Goal: Download file/media

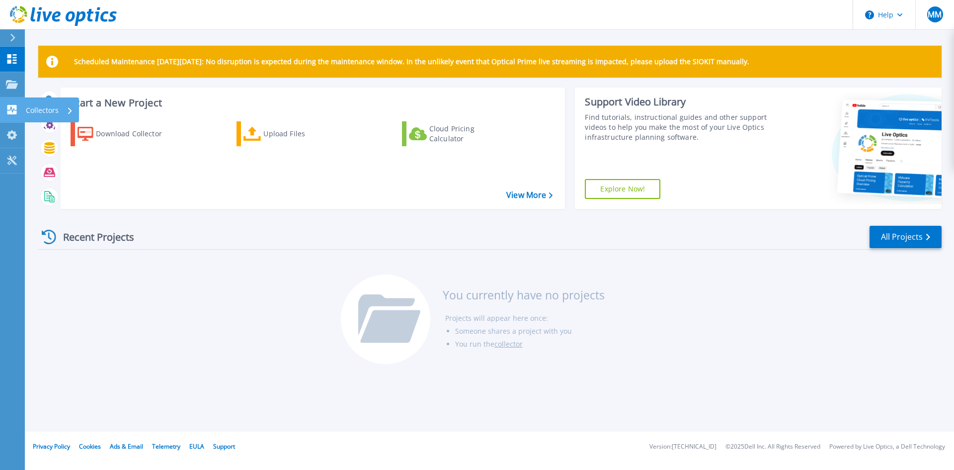
click at [7, 110] on icon at bounding box center [12, 109] width 12 height 9
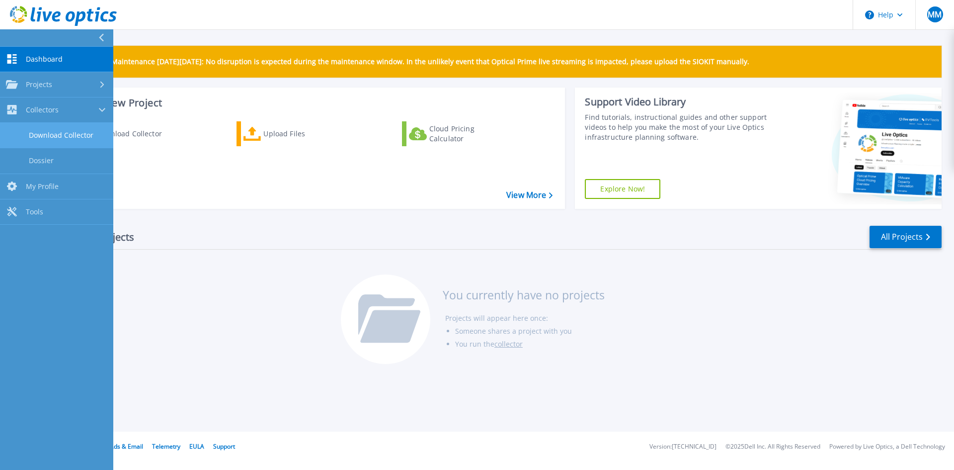
click at [71, 128] on link "Download Collector" at bounding box center [56, 135] width 113 height 25
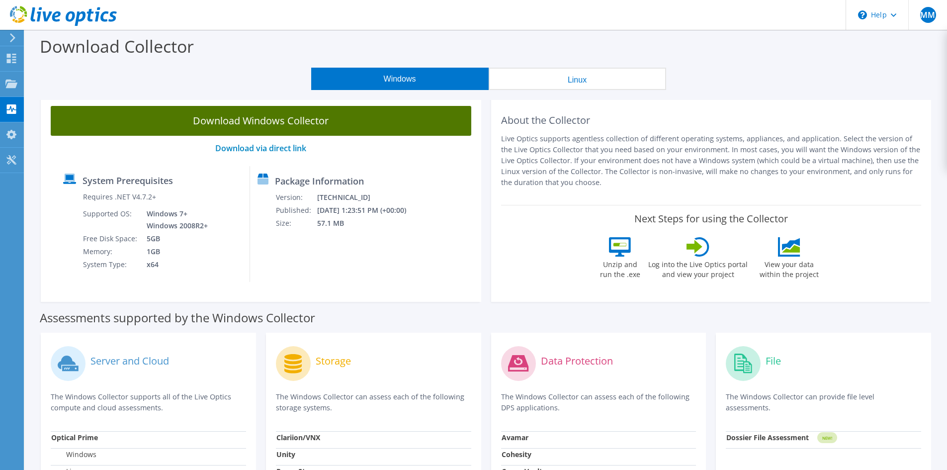
click at [250, 125] on link "Download Windows Collector" at bounding box center [261, 121] width 420 height 30
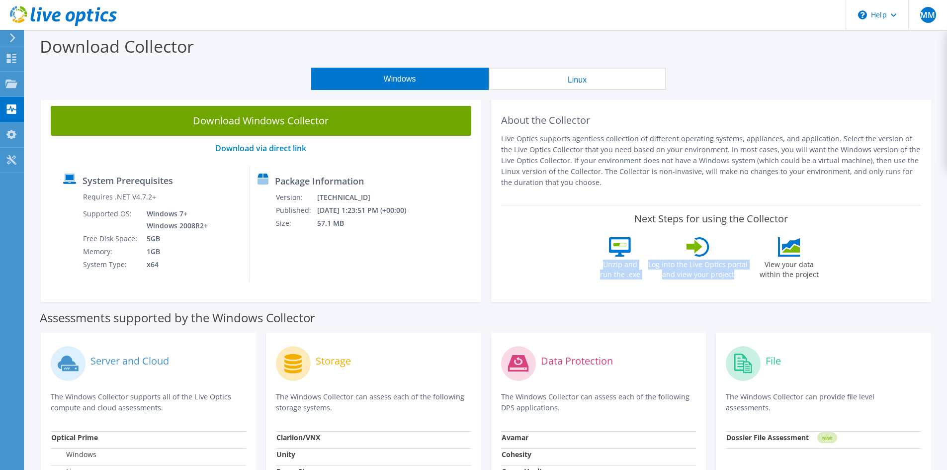
drag, startPoint x: 602, startPoint y: 238, endPoint x: 738, endPoint y: 271, distance: 139.7
click at [738, 271] on div "Unzip and run the .exe Log into the Live Optics portal and view your project Vi…" at bounding box center [711, 264] width 228 height 55
click at [738, 271] on label "Log into the Live Optics portal and view your project" at bounding box center [698, 267] width 100 height 23
drag, startPoint x: 735, startPoint y: 273, endPoint x: 646, endPoint y: 264, distance: 89.0
click at [646, 264] on div "Unzip and run the .exe Log into the Live Optics portal and view your project Vi…" at bounding box center [711, 264] width 228 height 55
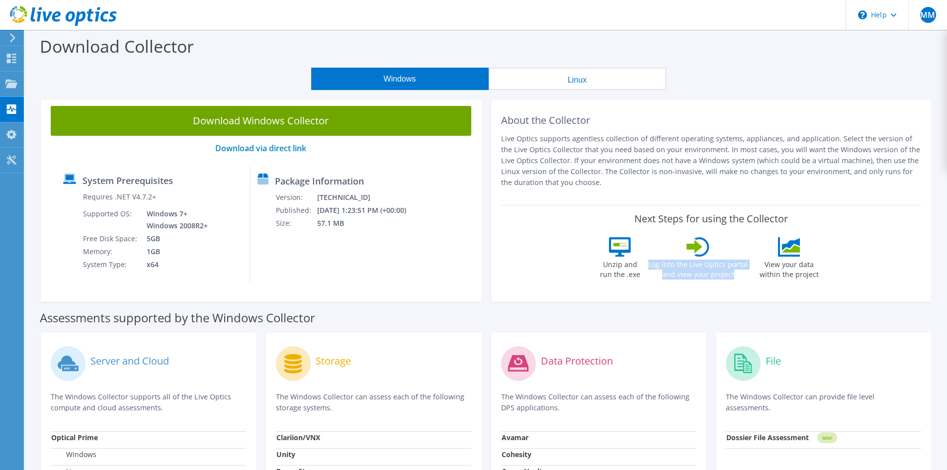
click at [686, 264] on label "Log into the Live Optics portal and view your project" at bounding box center [698, 267] width 100 height 23
click at [789, 273] on label "View your data within the project" at bounding box center [789, 267] width 72 height 23
drag, startPoint x: 808, startPoint y: 274, endPoint x: 746, endPoint y: 265, distance: 63.3
click at [746, 265] on div "Unzip and run the .exe Log into the Live Optics portal and view your project Vi…" at bounding box center [711, 264] width 228 height 55
click at [759, 265] on label "View your data within the project" at bounding box center [789, 267] width 72 height 23
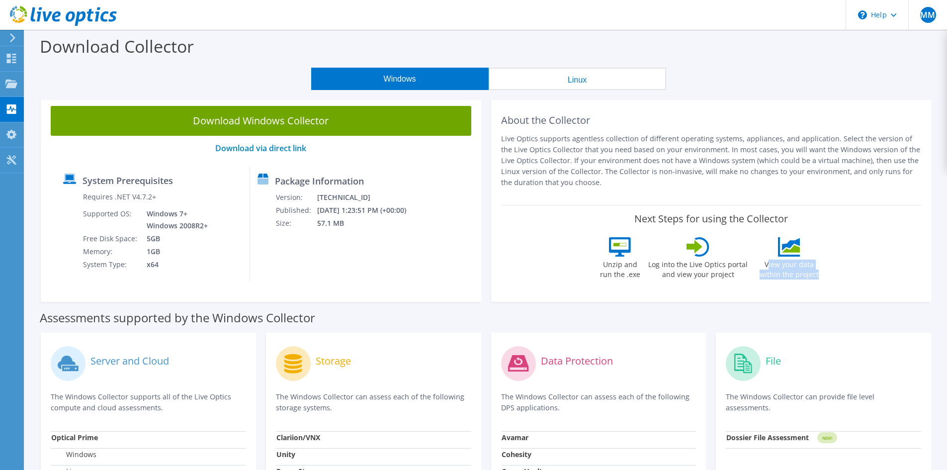
drag, startPoint x: 812, startPoint y: 271, endPoint x: 759, endPoint y: 267, distance: 53.4
click at [759, 267] on label "View your data within the project" at bounding box center [789, 267] width 72 height 23
click at [767, 268] on label "View your data within the project" at bounding box center [789, 267] width 72 height 23
drag, startPoint x: 810, startPoint y: 276, endPoint x: 758, endPoint y: 266, distance: 52.2
click at [758, 266] on label "View your data within the project" at bounding box center [789, 267] width 72 height 23
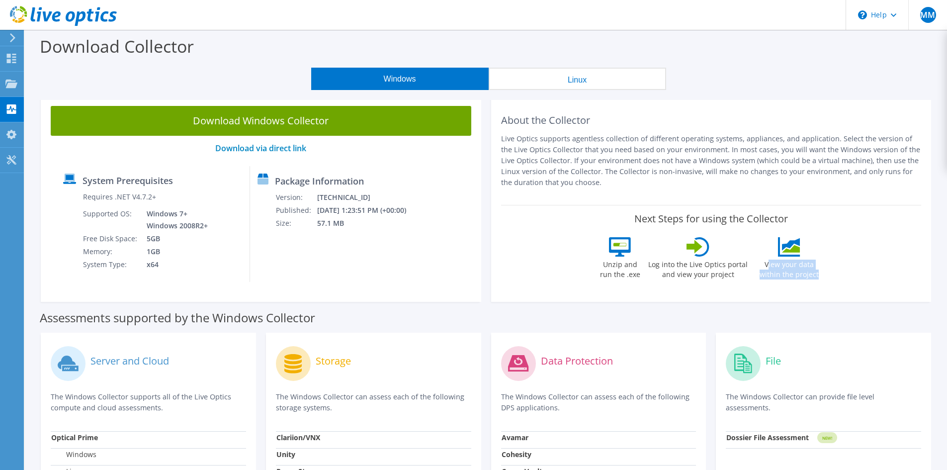
click at [766, 267] on label "View your data within the project" at bounding box center [789, 267] width 72 height 23
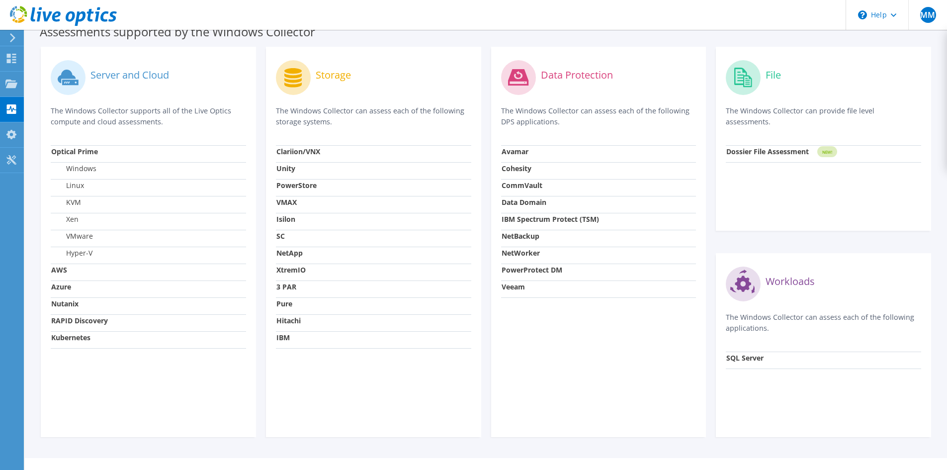
scroll to position [298, 0]
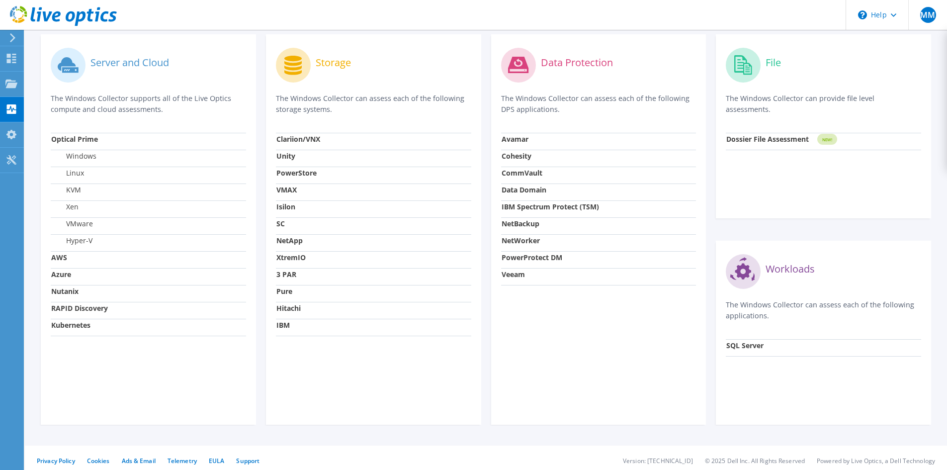
click at [71, 292] on strong "Nutanix" at bounding box center [64, 290] width 27 height 9
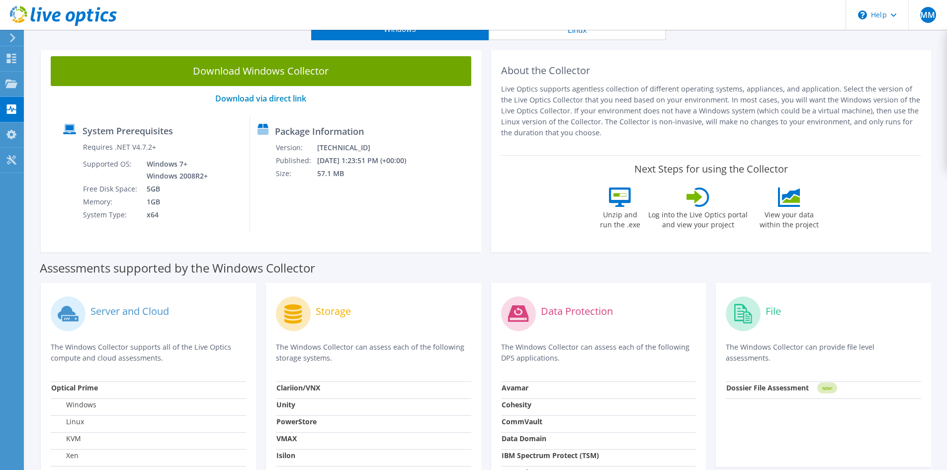
scroll to position [0, 0]
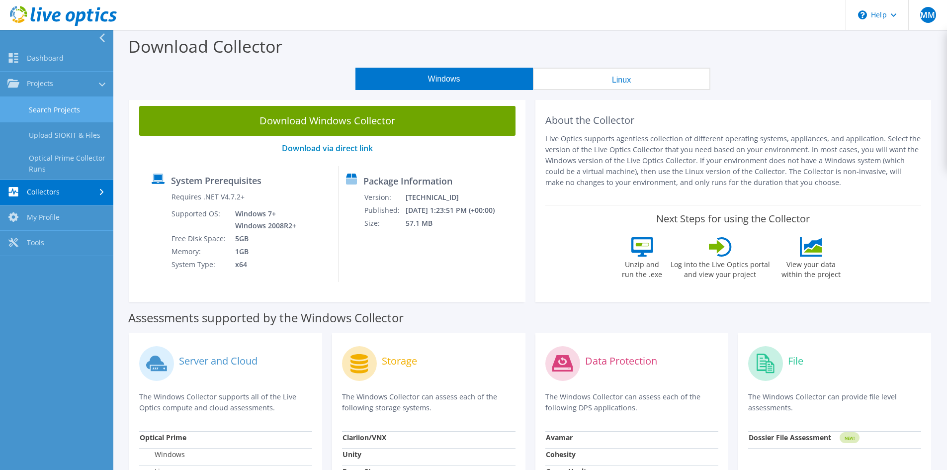
click at [59, 110] on link "Search Projects" at bounding box center [56, 109] width 113 height 25
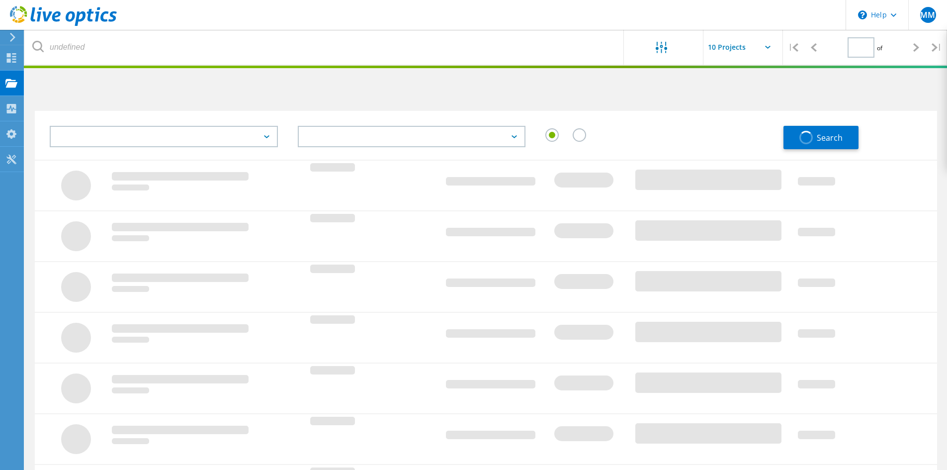
type input "1"
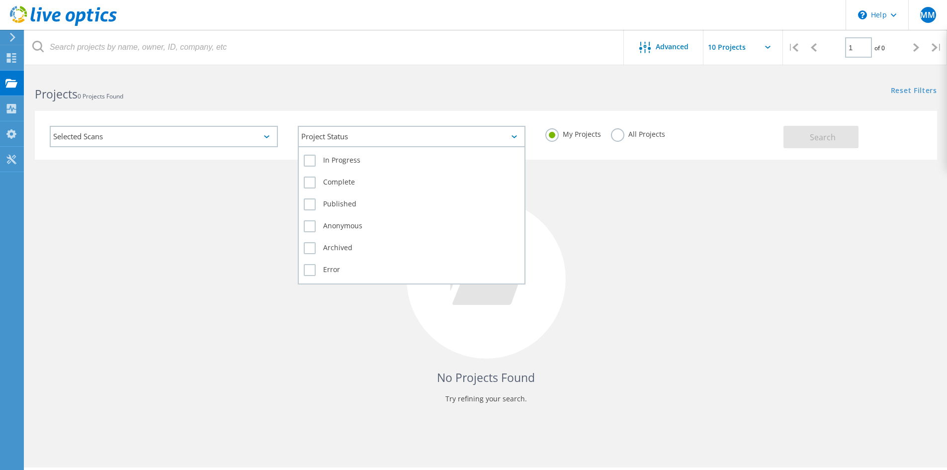
click at [339, 140] on div "Project Status" at bounding box center [412, 136] width 228 height 21
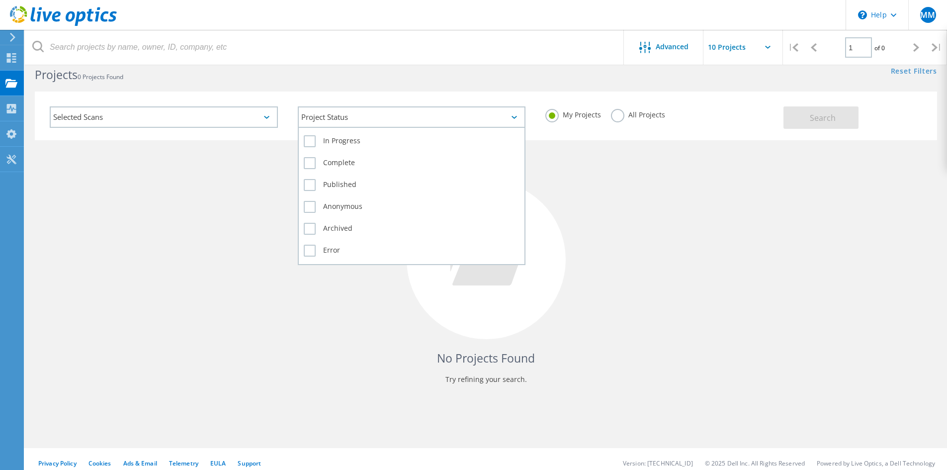
scroll to position [27, 0]
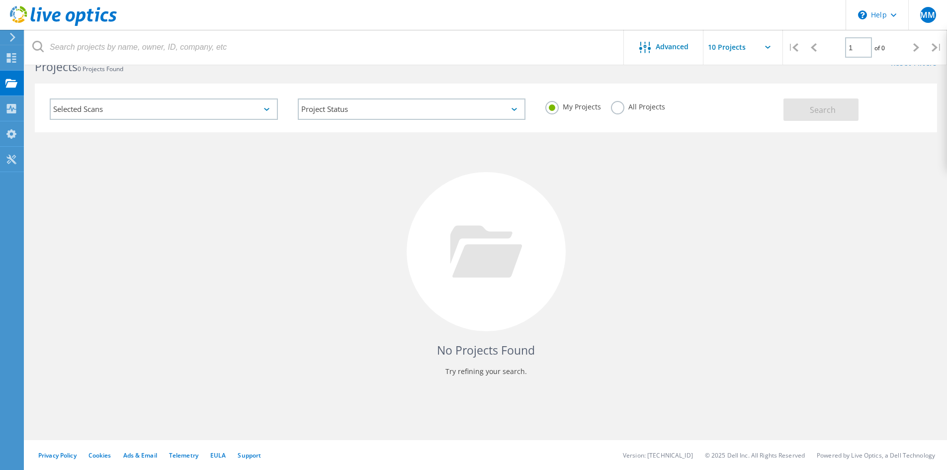
click at [648, 106] on label "All Projects" at bounding box center [638, 105] width 54 height 9
click at [0, 0] on input "All Projects" at bounding box center [0, 0] width 0 height 0
click at [809, 103] on button "Search" at bounding box center [820, 109] width 75 height 22
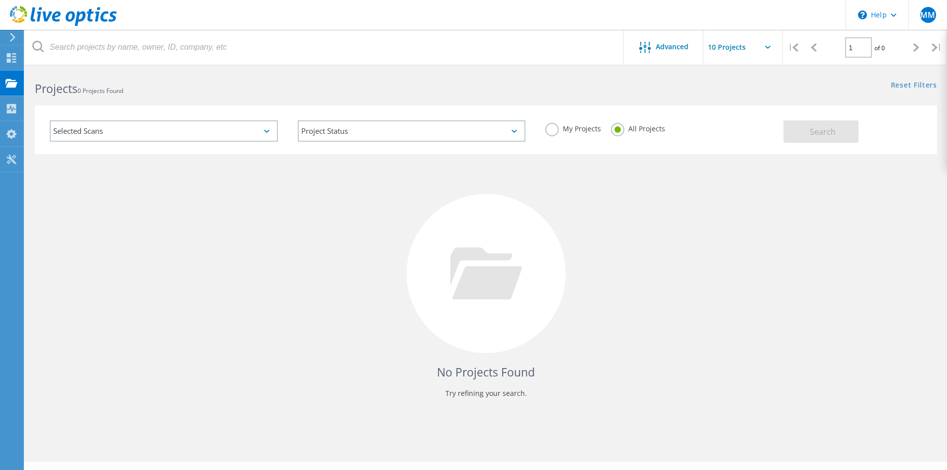
scroll to position [0, 0]
